Goal: Task Accomplishment & Management: Complete application form

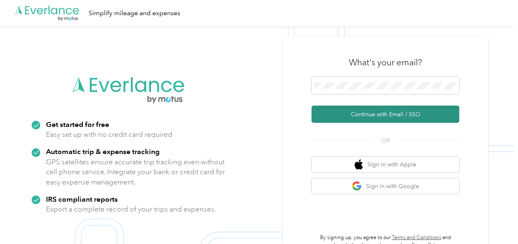
click at [349, 120] on button "Continue with Email / SSO" at bounding box center [385, 113] width 148 height 17
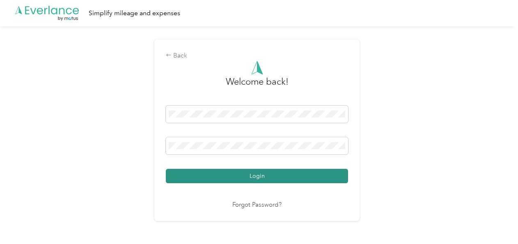
click at [244, 178] on button "Login" at bounding box center [257, 176] width 182 height 14
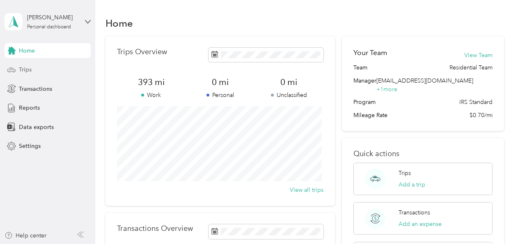
click at [30, 70] on span "Trips" at bounding box center [25, 69] width 13 height 9
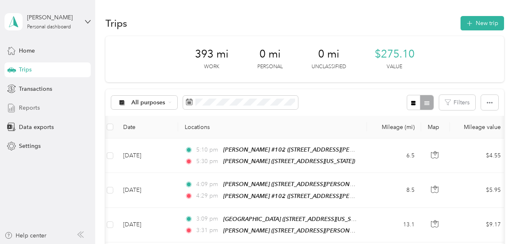
click at [36, 109] on span "Reports" at bounding box center [29, 107] width 21 height 9
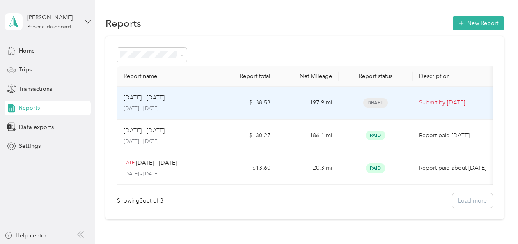
click at [244, 108] on td "$138.53" at bounding box center [246, 103] width 62 height 33
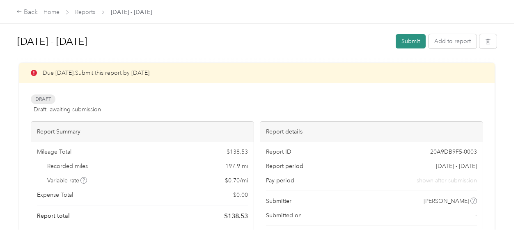
click at [406, 42] on button "Submit" at bounding box center [410, 41] width 30 height 14
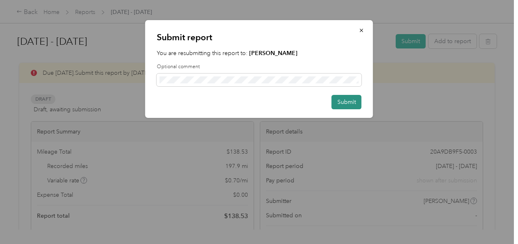
click at [351, 100] on button "Submit" at bounding box center [346, 102] width 30 height 14
